Goal: Information Seeking & Learning: Check status

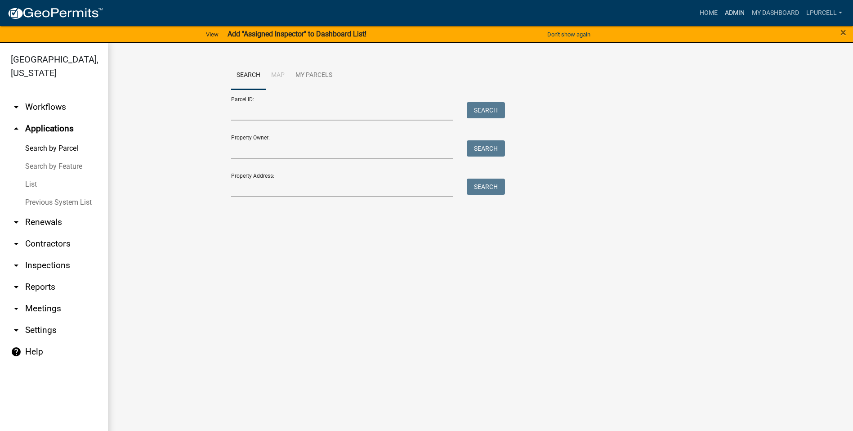
click at [735, 12] on link "Admin" at bounding box center [734, 12] width 27 height 17
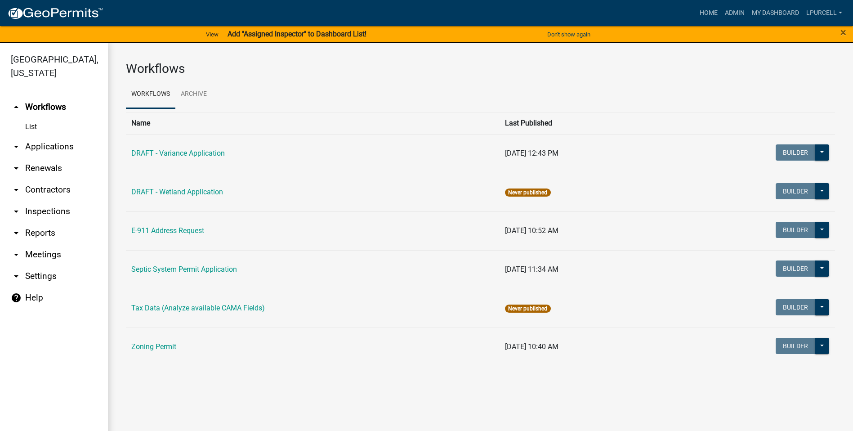
click at [33, 234] on link "arrow_drop_down Reports" at bounding box center [54, 233] width 108 height 22
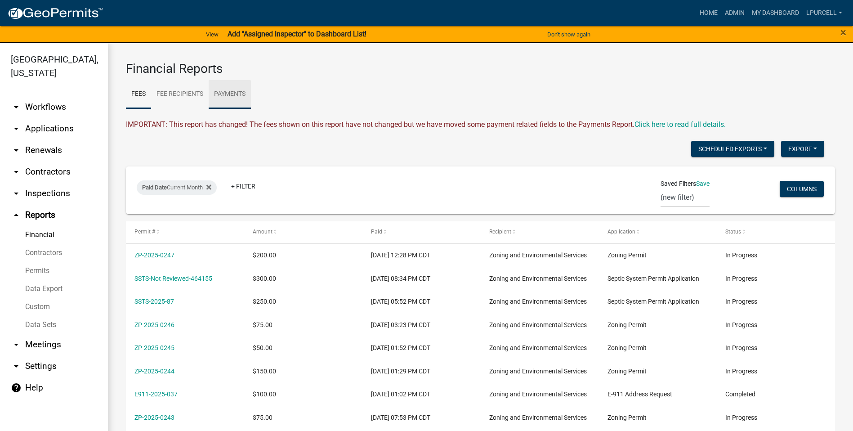
click at [226, 92] on link "Payments" at bounding box center [230, 94] width 42 height 29
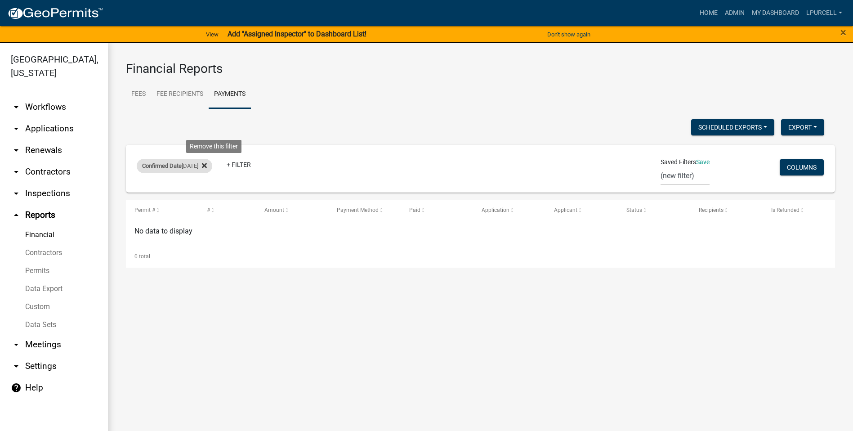
click at [207, 167] on fa-icon at bounding box center [202, 166] width 9 height 14
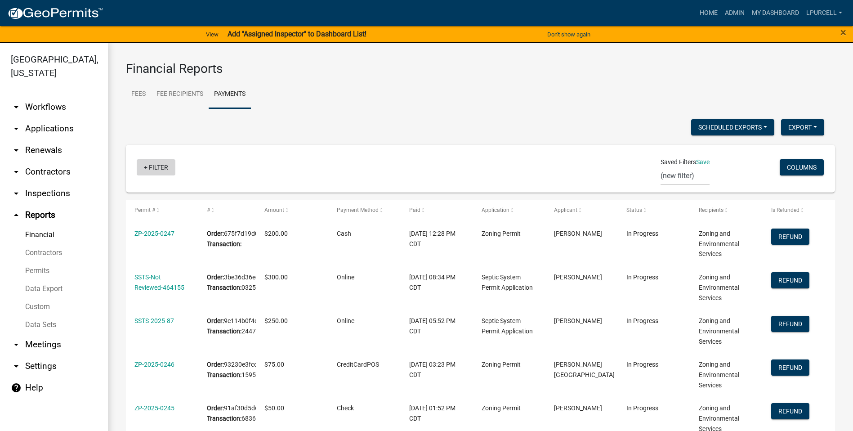
click at [161, 167] on link "+ Filter" at bounding box center [156, 167] width 39 height 16
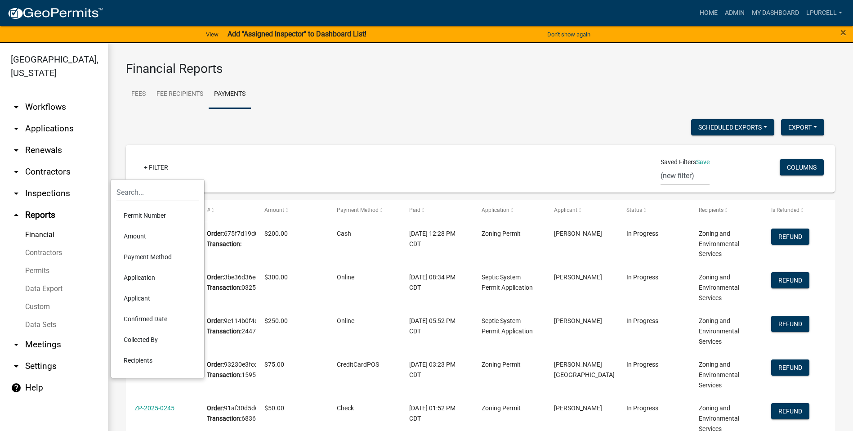
click at [139, 318] on li "Confirmed Date" at bounding box center [157, 318] width 82 height 21
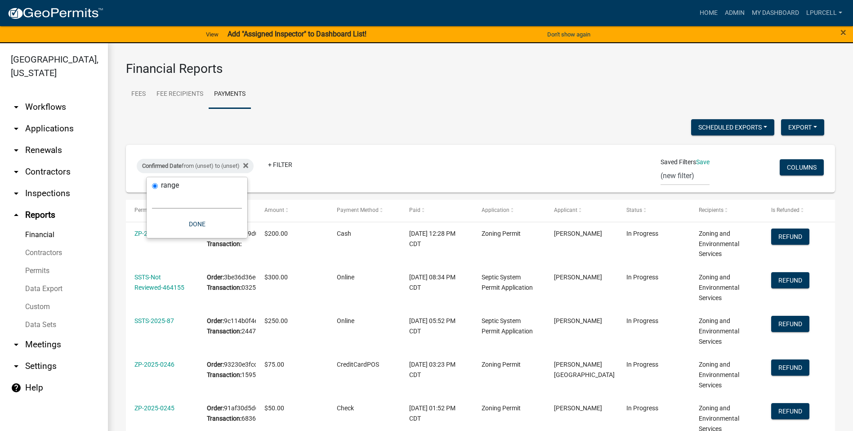
click at [179, 191] on select "Today Yesterday Current Week Previous Week Current Month Last Month Current Cal…" at bounding box center [197, 199] width 90 height 18
select select "custom"
click at [152, 190] on select "Today Yesterday Current Week Previous Week Current Month Last Month Current Cal…" at bounding box center [197, 199] width 90 height 18
click at [232, 236] on input "date" at bounding box center [197, 237] width 90 height 18
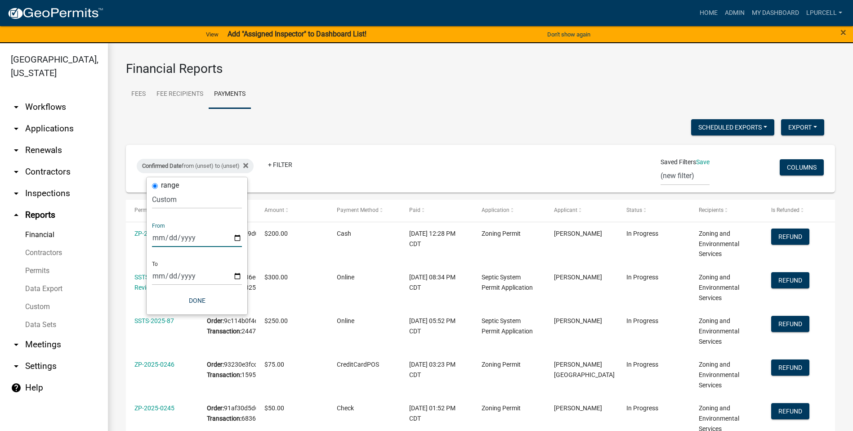
click at [237, 235] on input "date" at bounding box center [197, 237] width 90 height 18
type input "2025-08-15"
click at [244, 271] on input "date" at bounding box center [203, 276] width 90 height 18
type input "2025-08-17"
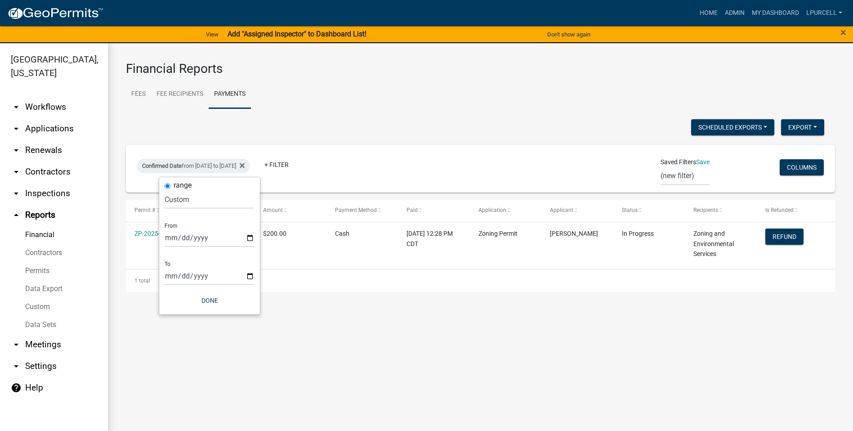
click at [421, 102] on ul "Fees Fee Recipients Payments" at bounding box center [480, 94] width 709 height 28
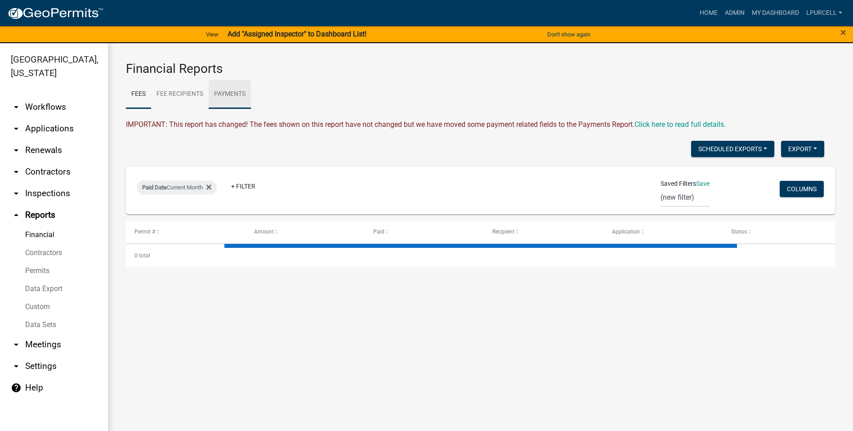
click at [222, 94] on link "Payments" at bounding box center [230, 94] width 42 height 29
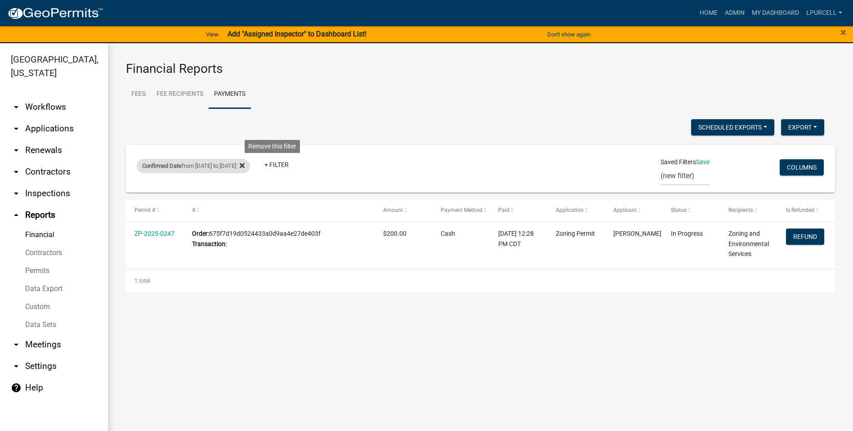
click at [245, 165] on icon at bounding box center [242, 165] width 5 height 5
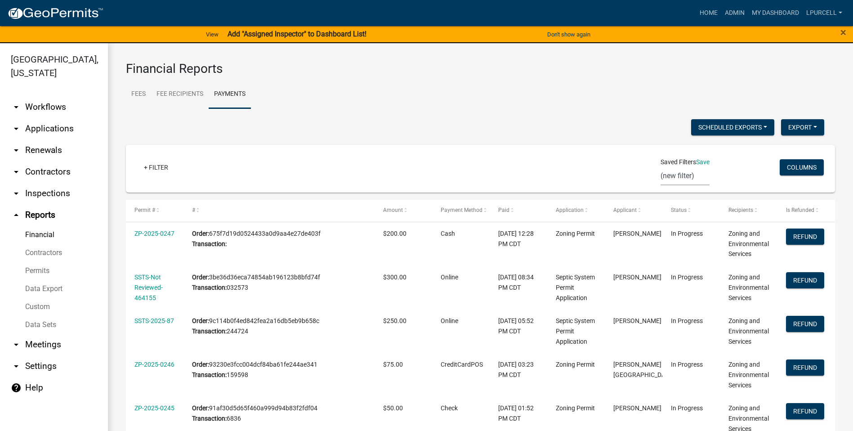
click at [667, 174] on select "(new filter)" at bounding box center [684, 176] width 49 height 18
click at [157, 168] on link "+ Filter" at bounding box center [156, 167] width 39 height 16
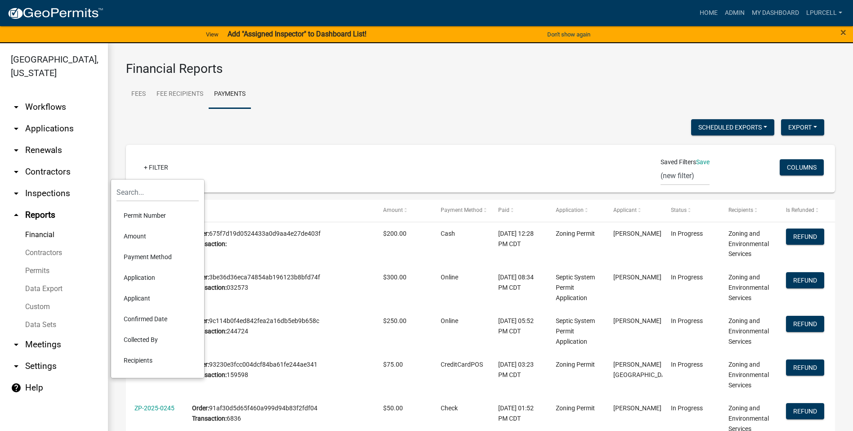
click at [138, 297] on li "Applicant" at bounding box center [157, 298] width 82 height 21
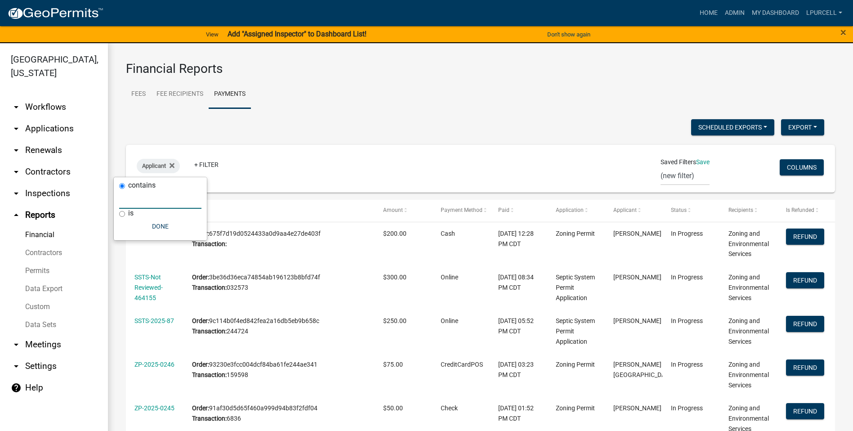
click at [138, 207] on input "text" at bounding box center [160, 199] width 82 height 18
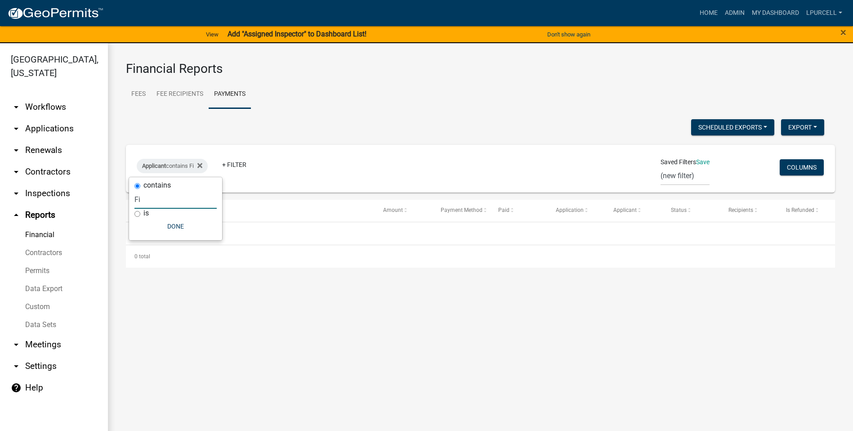
type input "F"
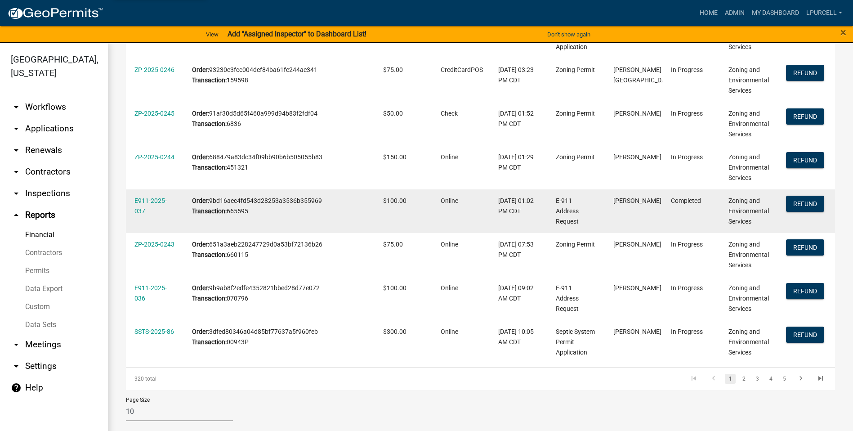
scroll to position [299, 0]
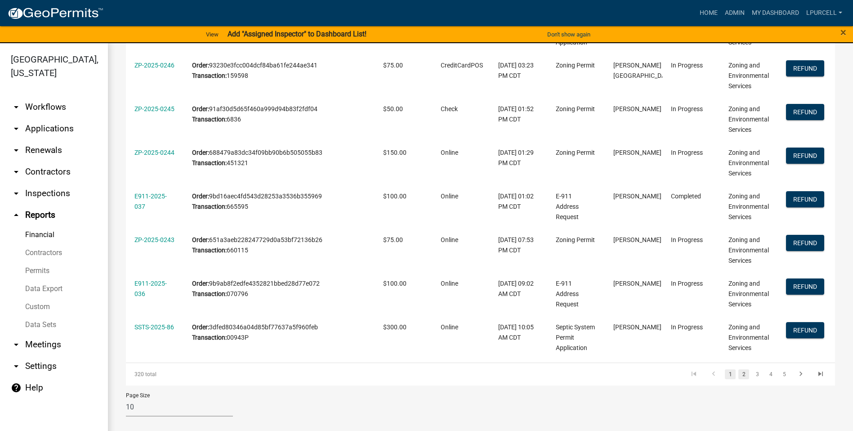
click at [738, 376] on link "2" at bounding box center [743, 374] width 11 height 10
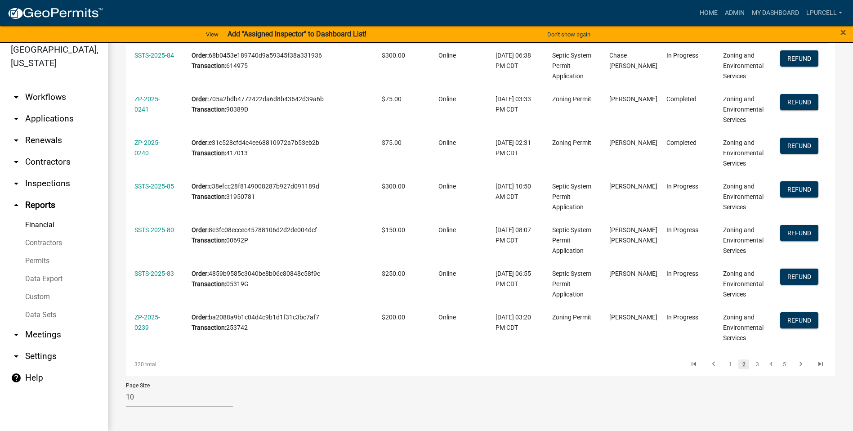
scroll to position [11, 0]
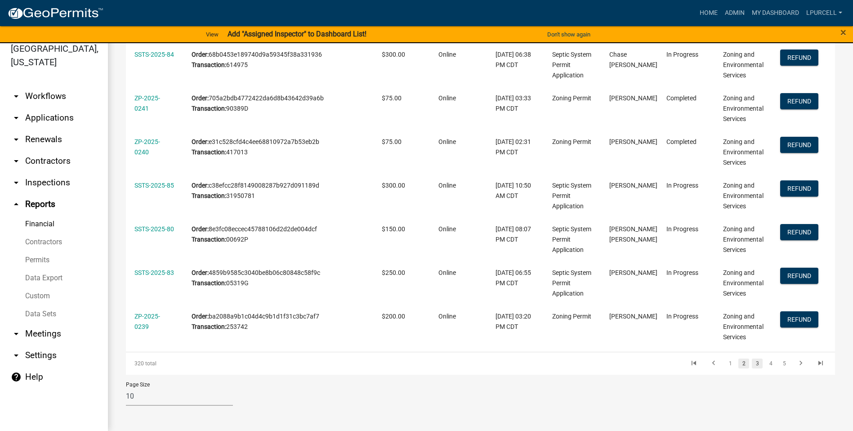
click at [752, 362] on link "3" at bounding box center [757, 363] width 11 height 10
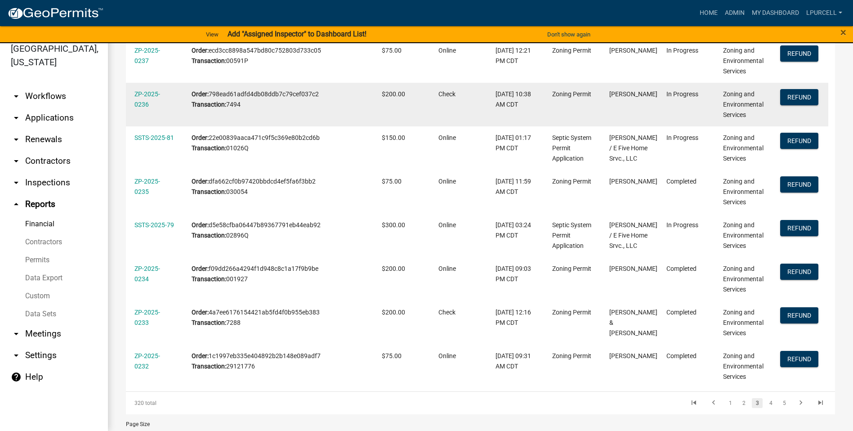
scroll to position [319, 0]
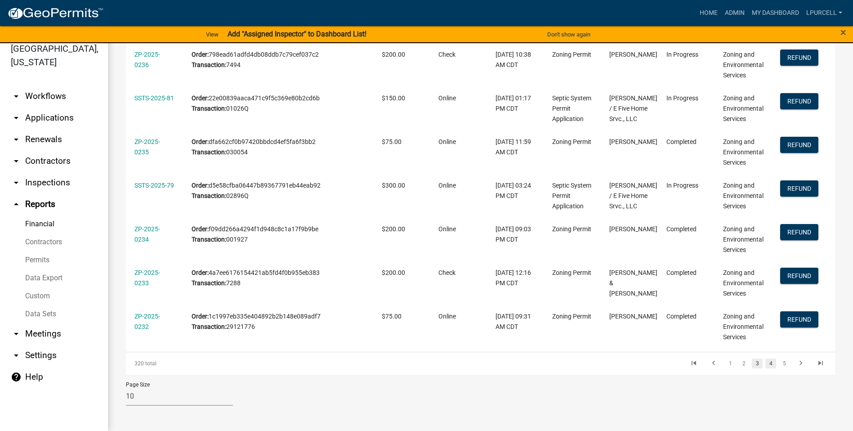
click at [766, 362] on link "4" at bounding box center [770, 363] width 11 height 10
